Goal: Task Accomplishment & Management: Manage account settings

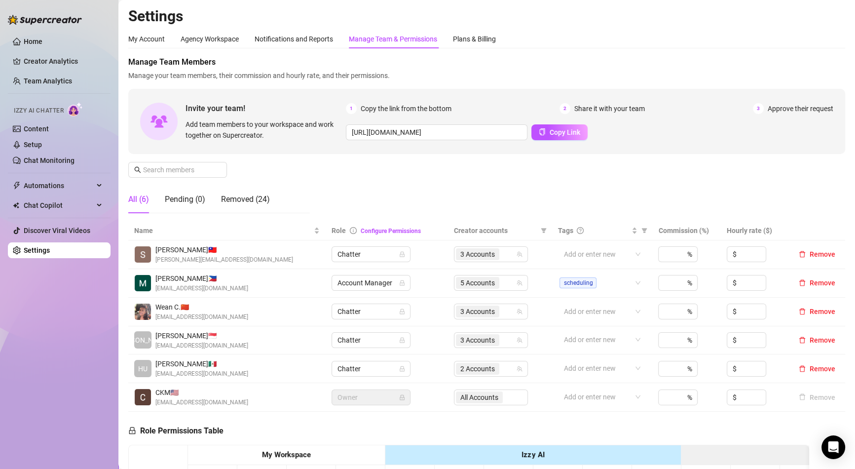
scroll to position [81, 0]
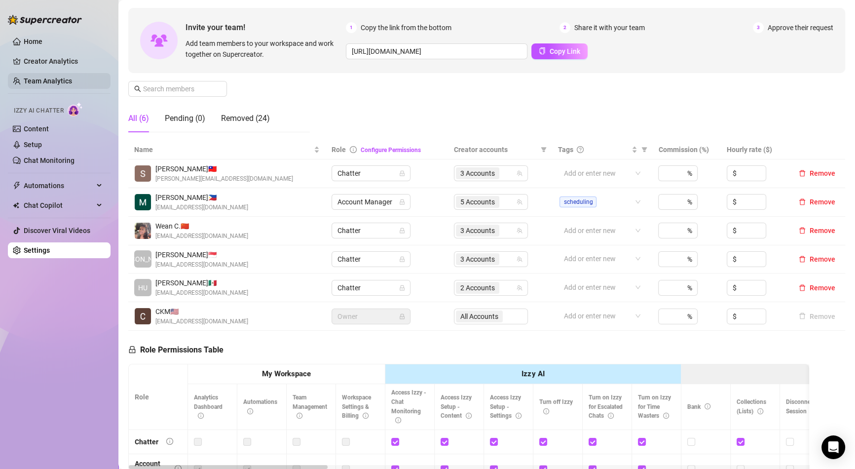
click at [41, 83] on link "Team Analytics" at bounding box center [48, 81] width 48 height 8
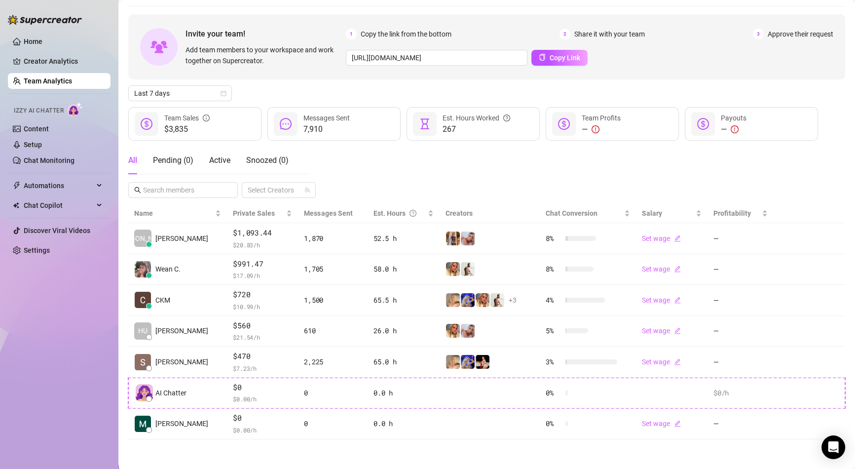
scroll to position [29, 0]
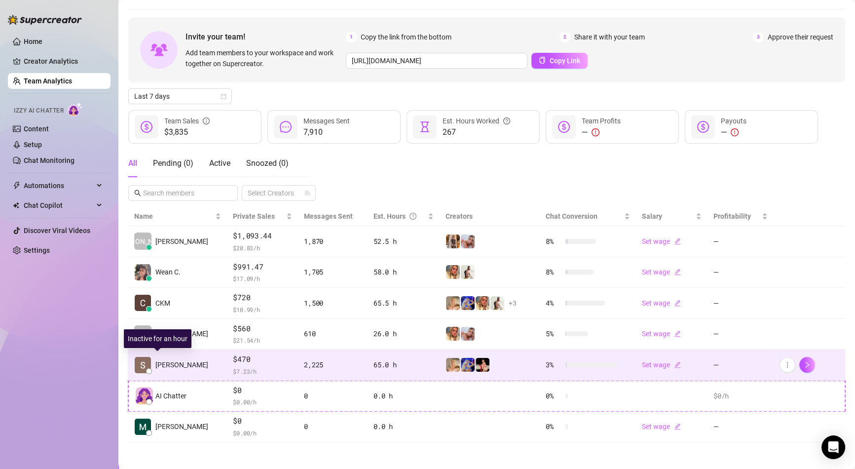
click at [171, 362] on span "[PERSON_NAME]" at bounding box center [181, 364] width 53 height 11
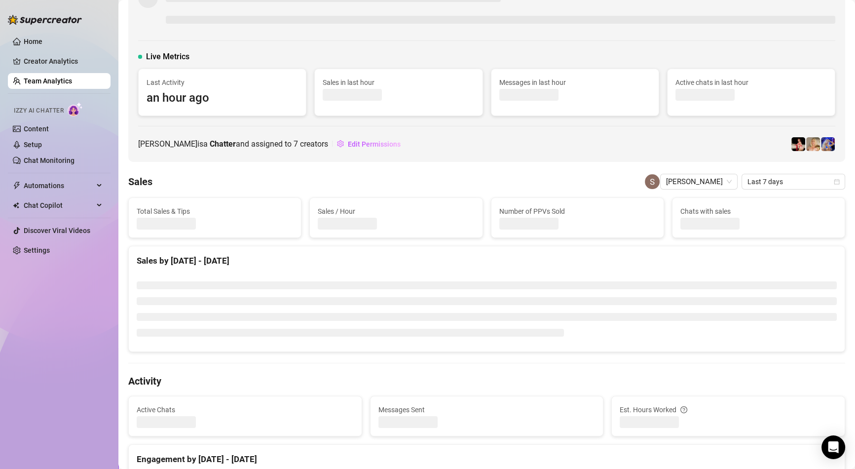
scroll to position [81, 0]
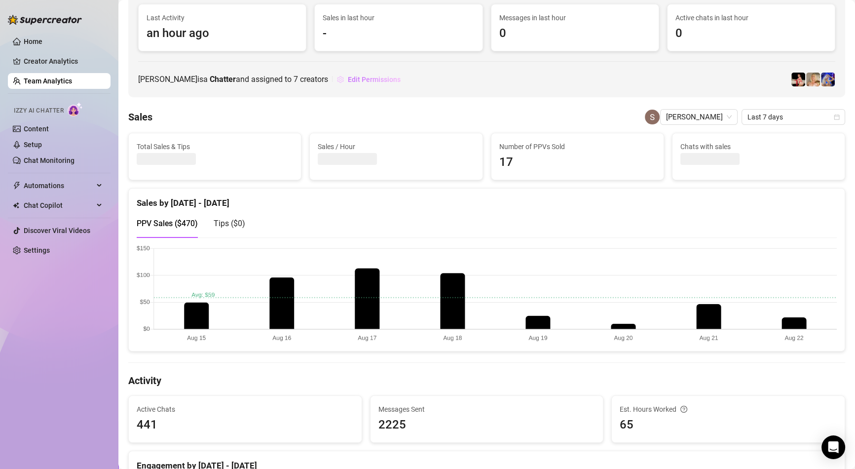
click at [348, 76] on span "Edit Permissions" at bounding box center [374, 79] width 53 height 8
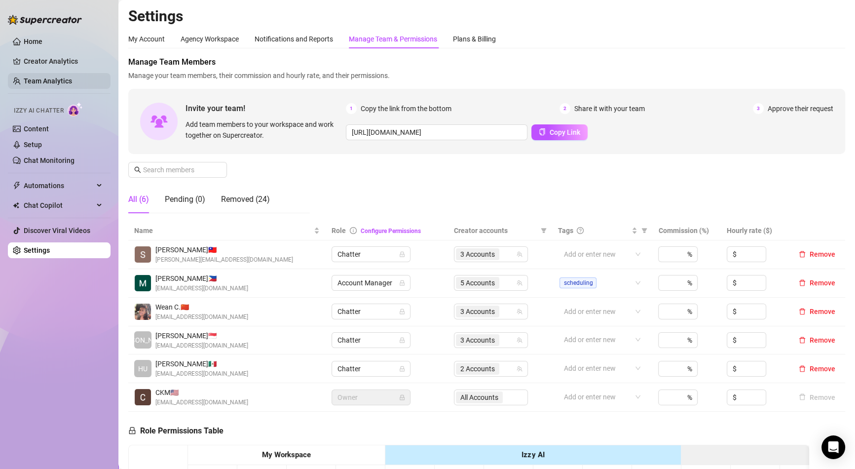
click at [44, 81] on link "Team Analytics" at bounding box center [48, 81] width 48 height 8
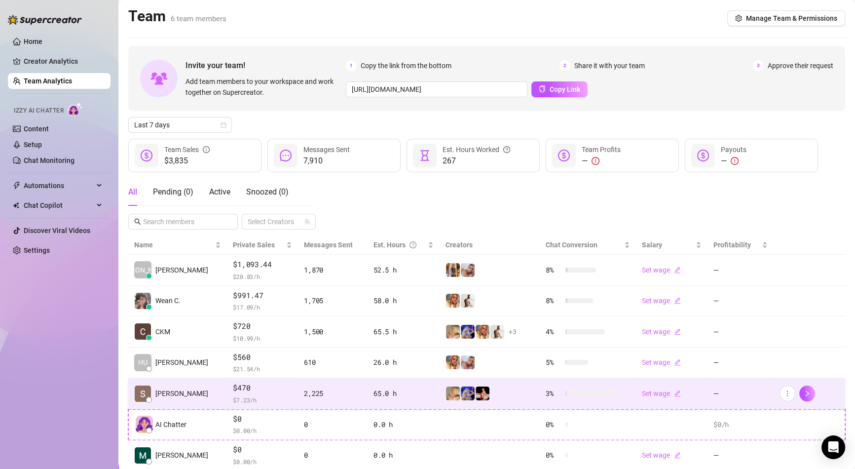
click at [175, 396] on span "[PERSON_NAME]" at bounding box center [181, 393] width 53 height 11
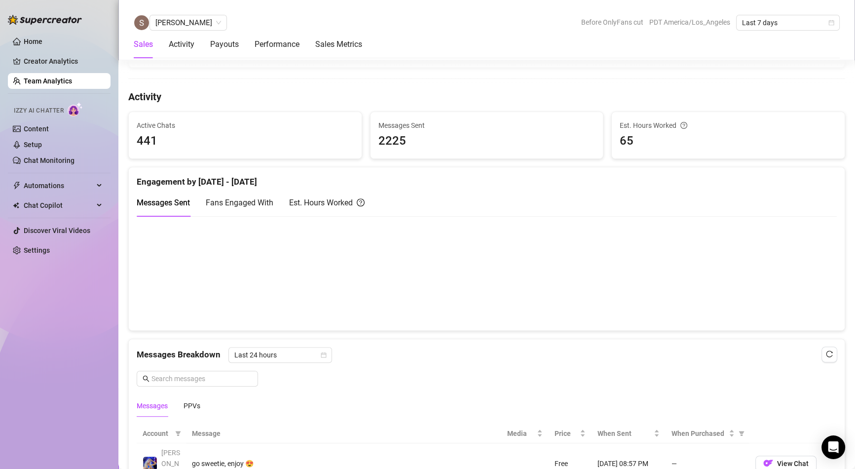
scroll to position [696, 0]
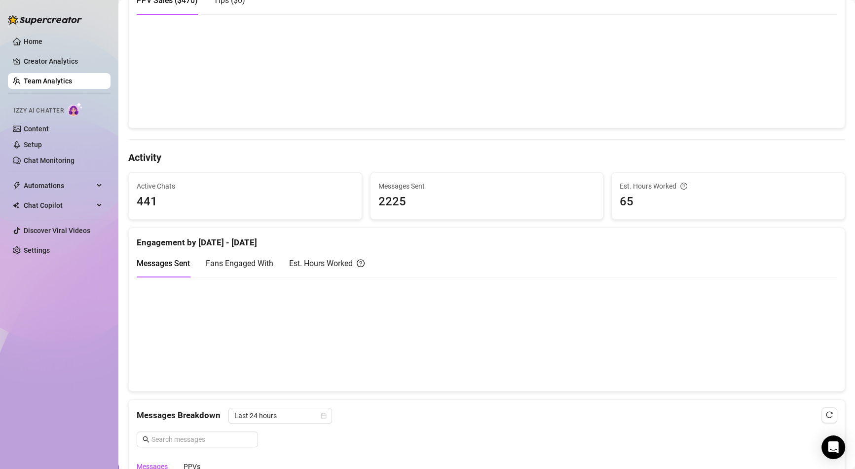
scroll to position [58, 0]
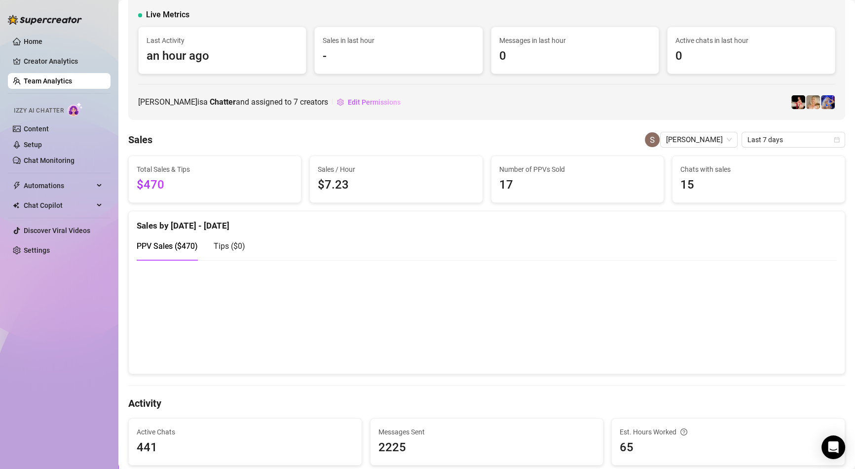
click at [67, 78] on link "Team Analytics" at bounding box center [48, 81] width 48 height 8
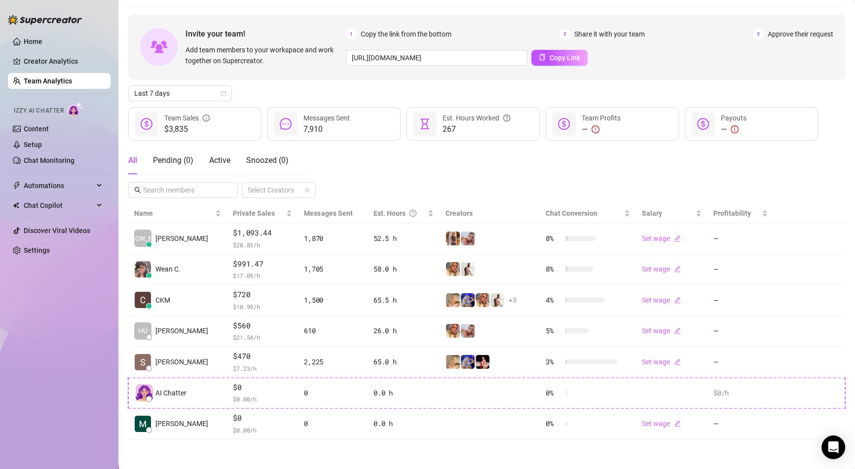
scroll to position [29, 0]
